Goal: Find specific page/section: Find specific page/section

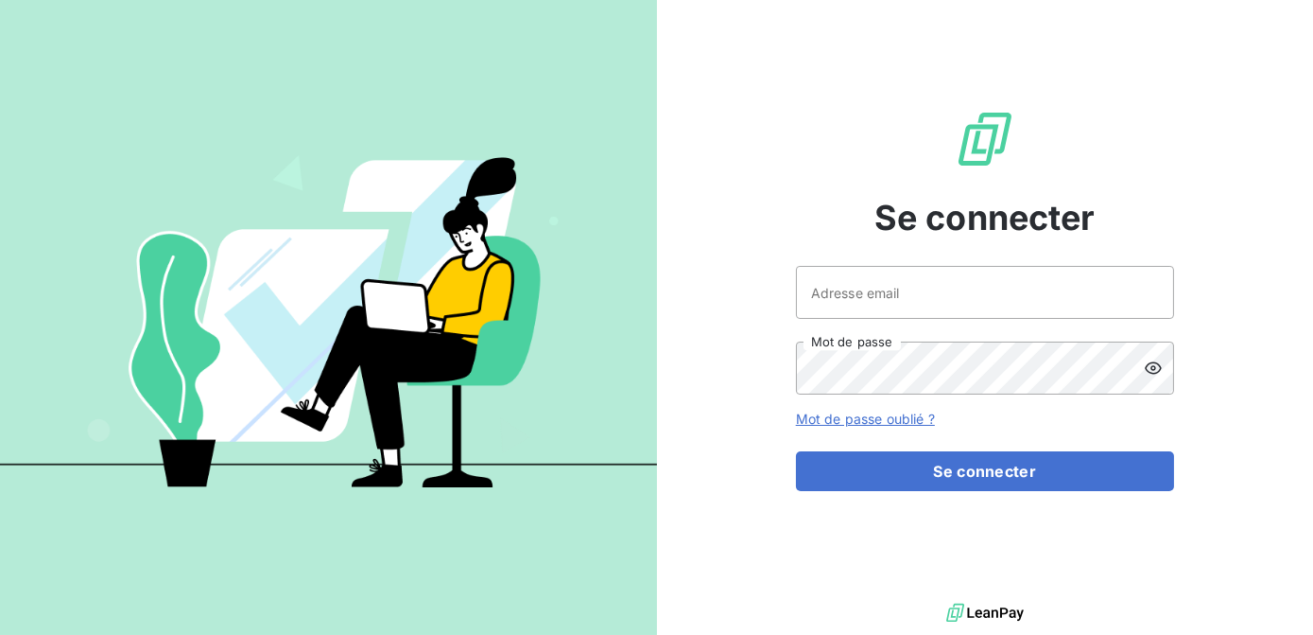
click at [985, 320] on div "Adresse email Mot de passe" at bounding box center [985, 330] width 378 height 129
click at [985, 304] on input "Adresse email" at bounding box center [985, 292] width 378 height 53
type input "spham@newcliptechnics.com"
click at [796, 451] on button "Se connecter" at bounding box center [985, 471] width 378 height 40
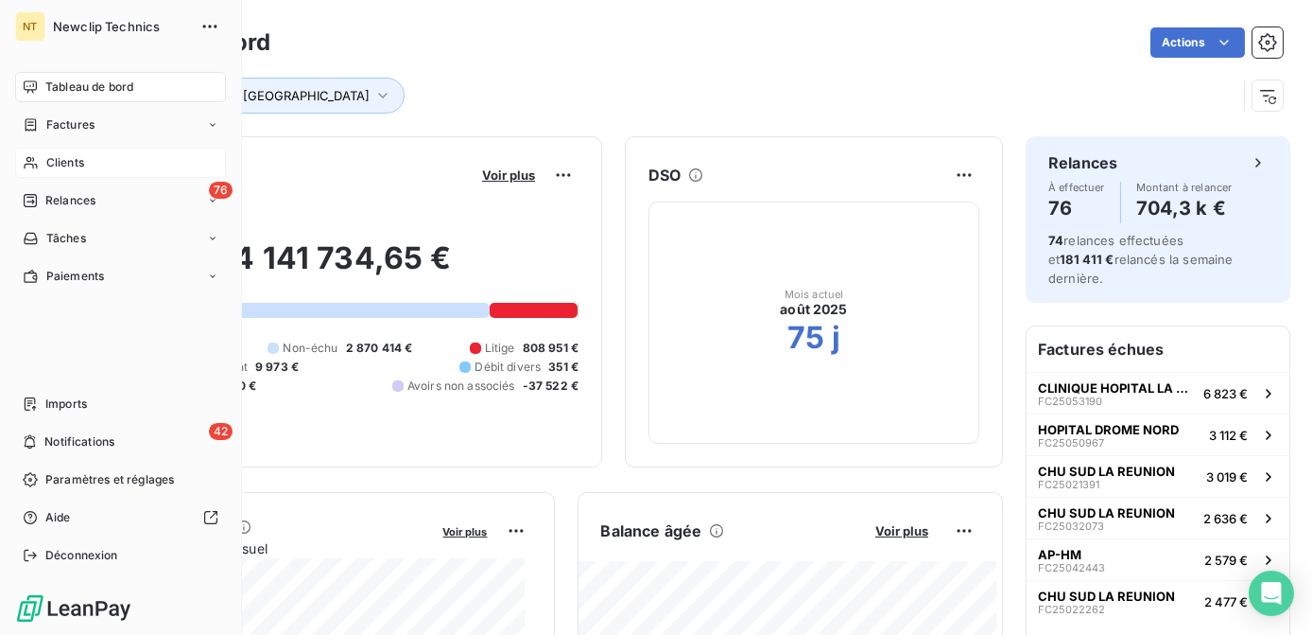
click at [61, 156] on span "Clients" at bounding box center [65, 162] width 38 height 17
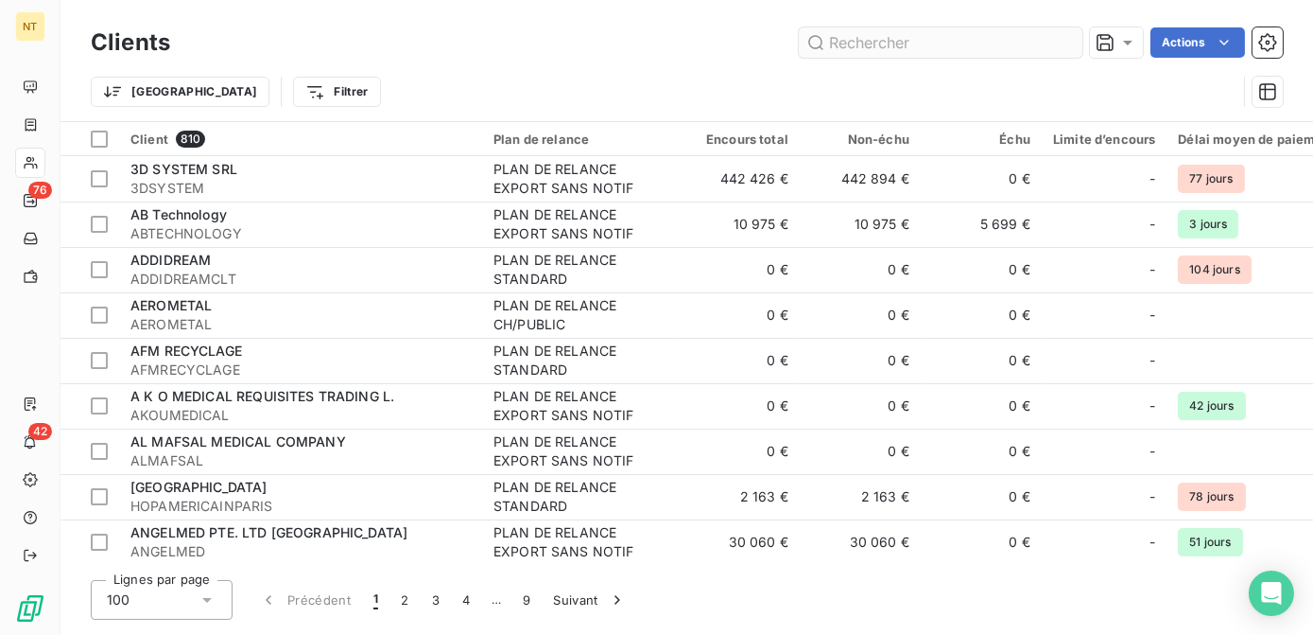
click at [895, 51] on input "text" at bounding box center [941, 42] width 284 height 30
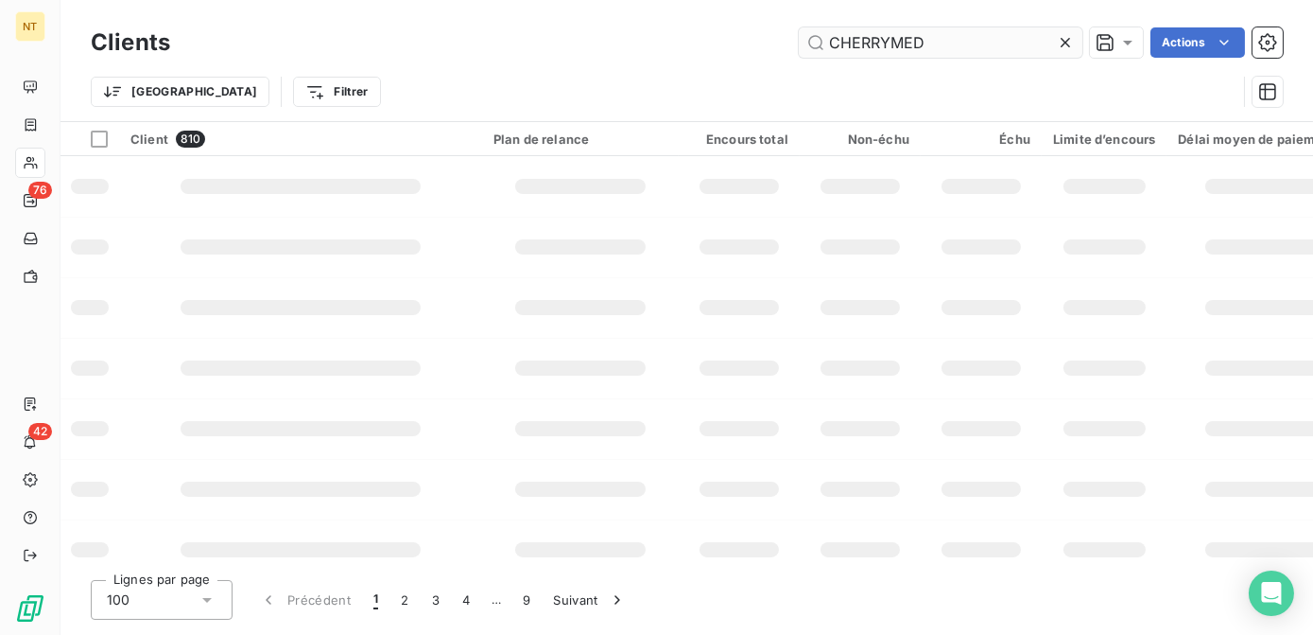
type input "CHERRYMED"
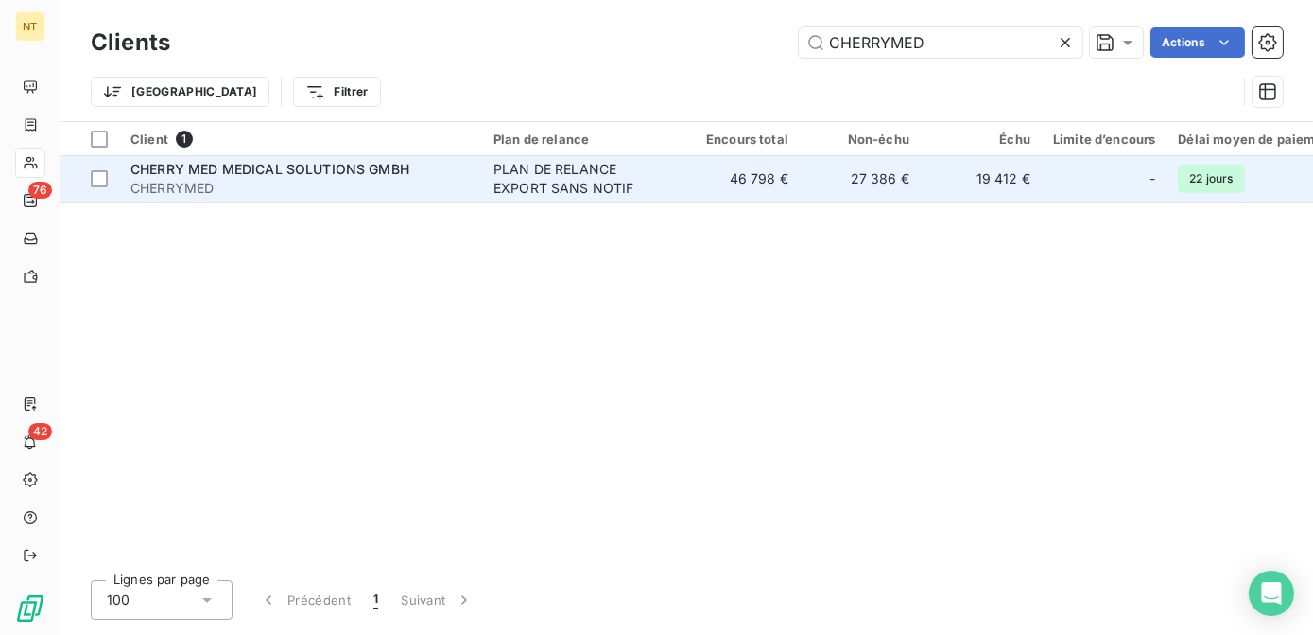
click at [620, 193] on div "PLAN DE RELANCE EXPORT SANS NOTIF" at bounding box center [581, 179] width 174 height 38
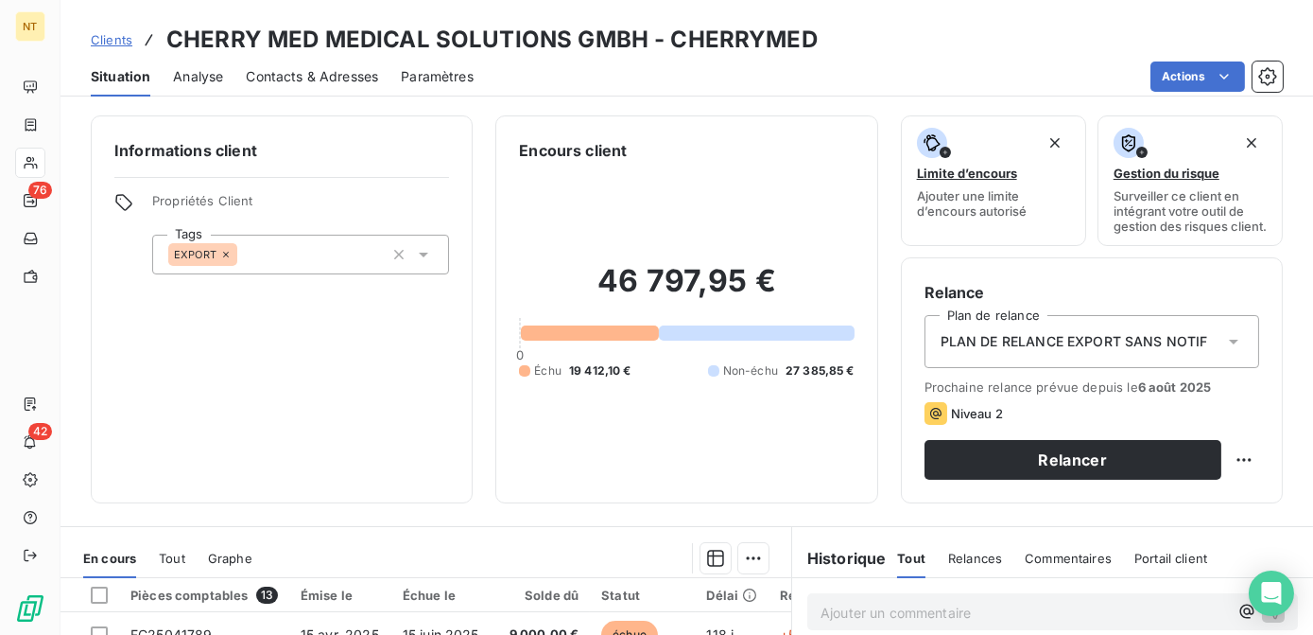
click at [302, 79] on span "Contacts & Adresses" at bounding box center [312, 76] width 132 height 19
